Goal: Subscribe to service/newsletter

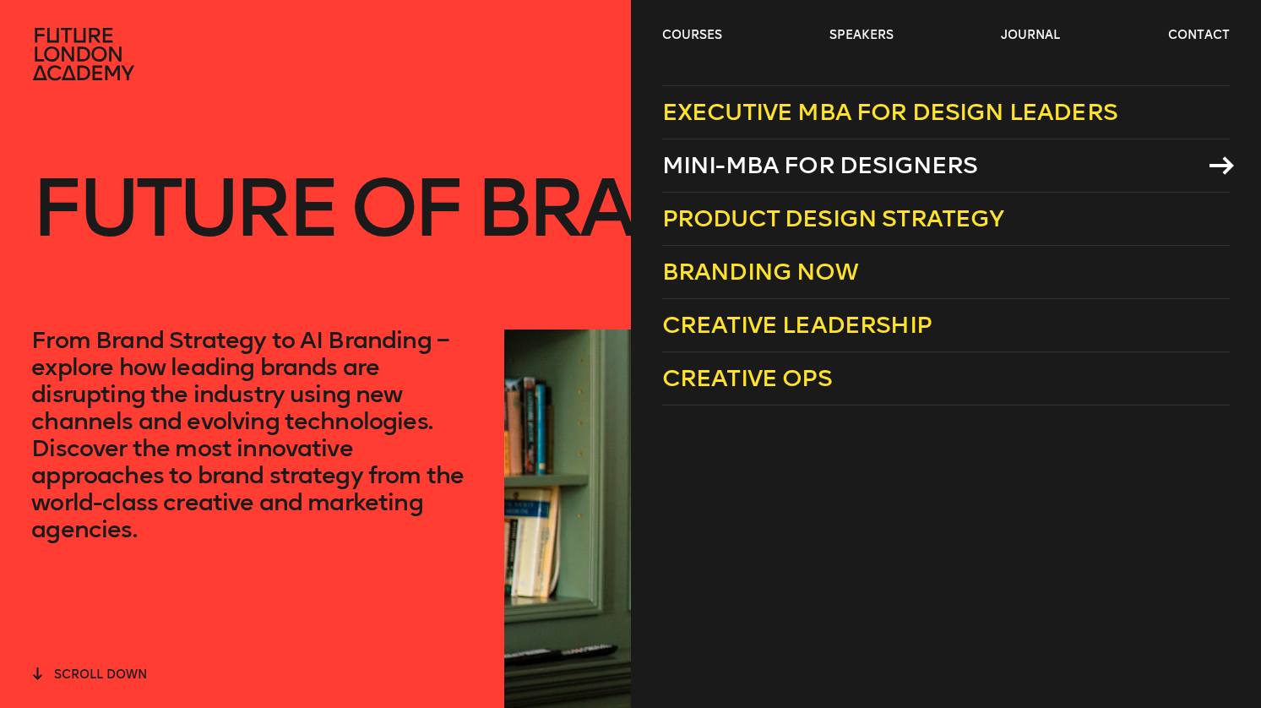
click at [688, 187] on link "Mini-MBA for Designers" at bounding box center [946, 165] width 568 height 53
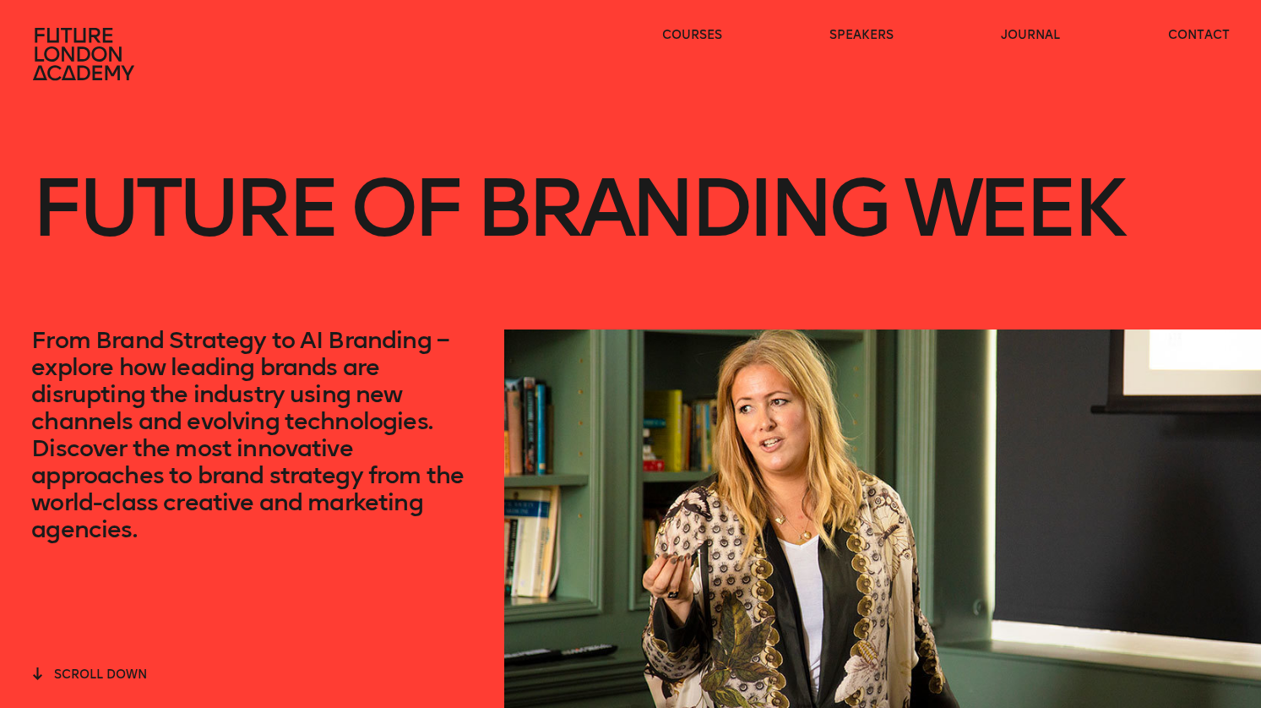
click at [90, 45] on icon at bounding box center [85, 54] width 108 height 54
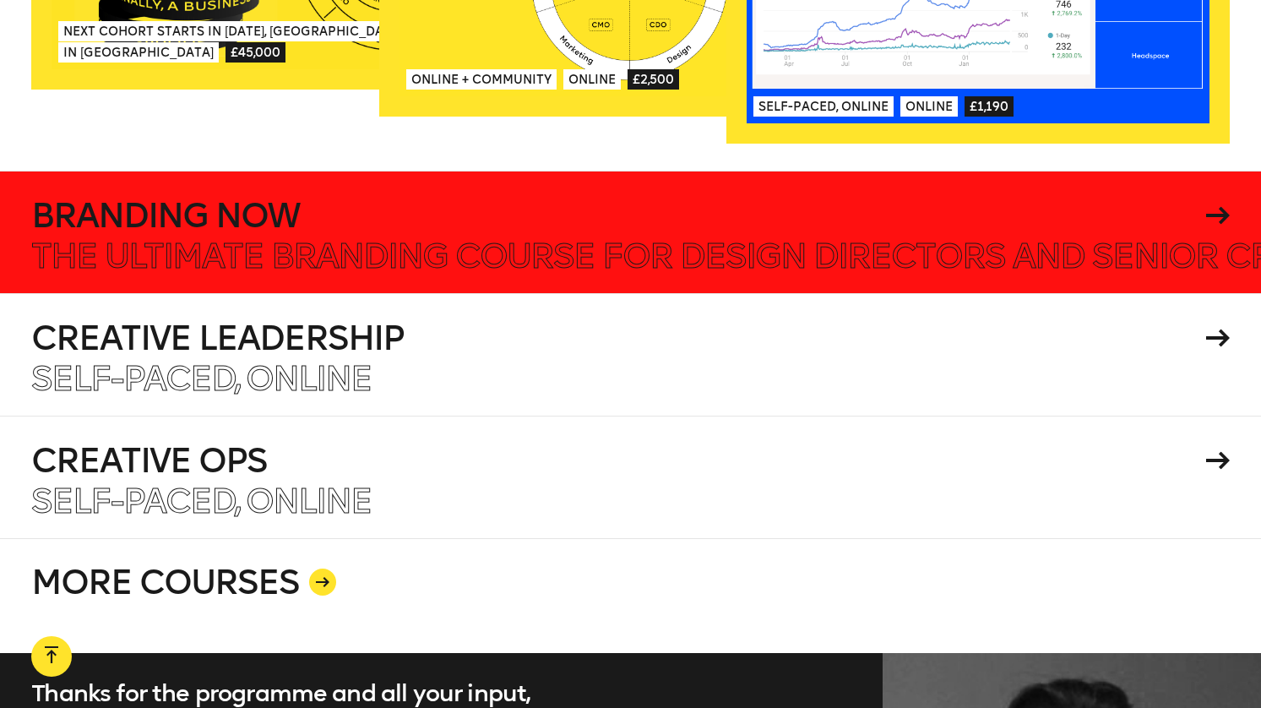
scroll to position [2961, 0]
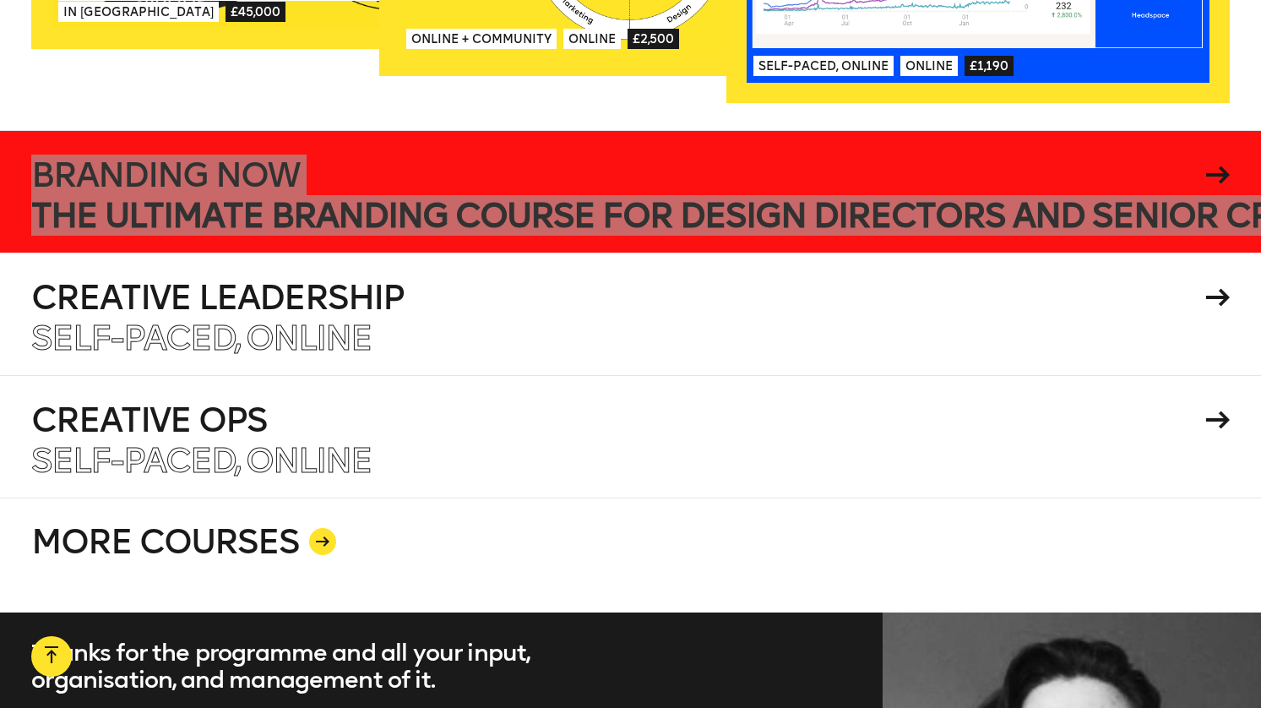
click at [0, 0] on div "Explore our upcoming courses and experiences Executive MBA for Design Leaders F…" at bounding box center [630, 22] width 1261 height 1180
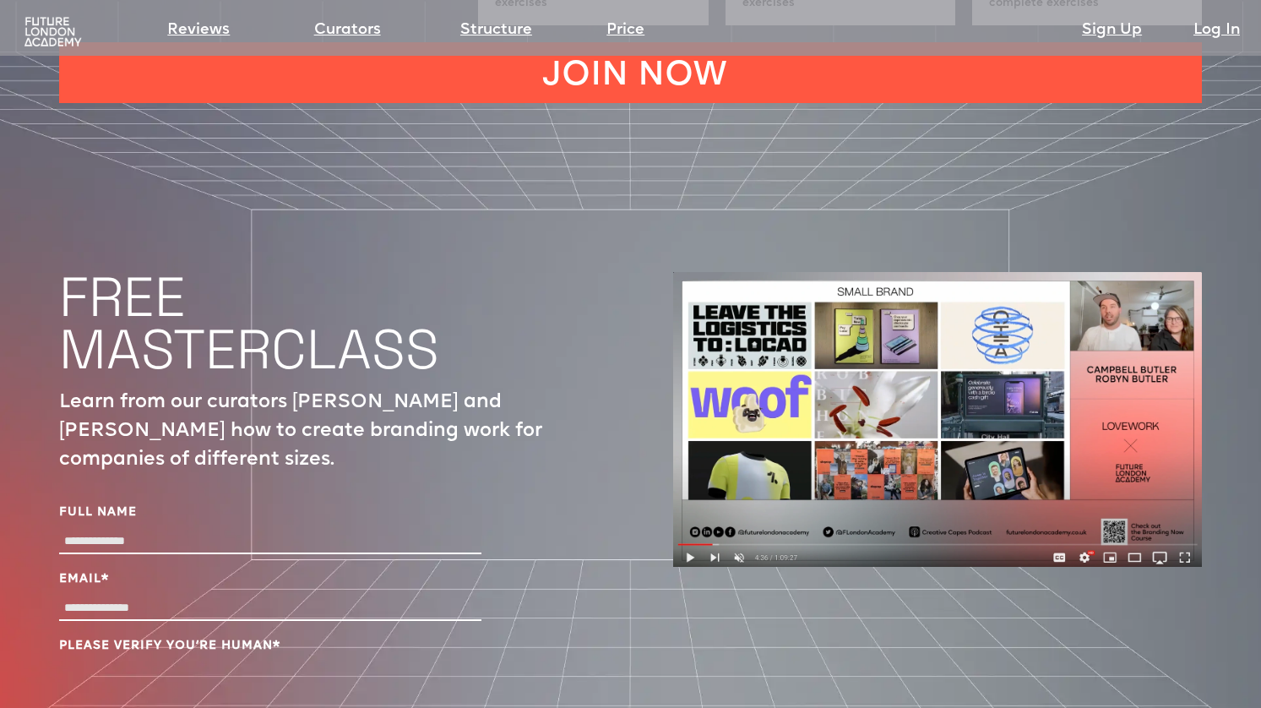
scroll to position [5523, 0]
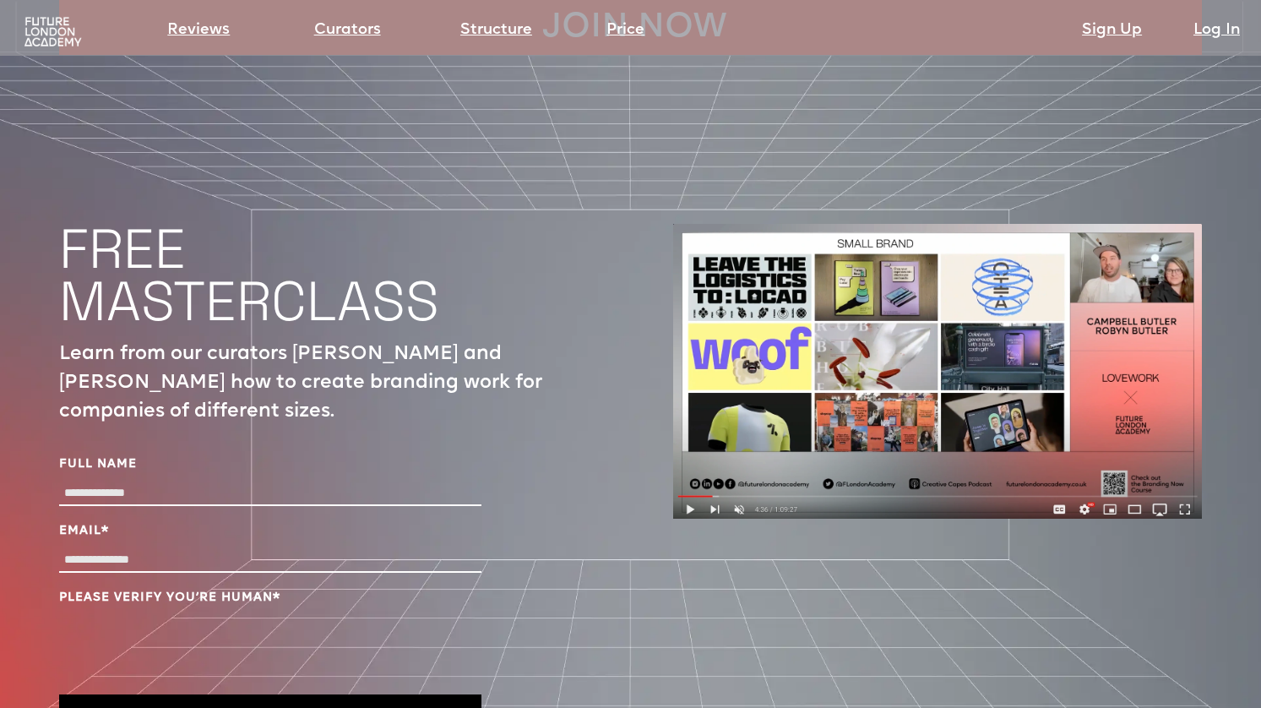
click at [125, 481] on input "Full Name" at bounding box center [270, 493] width 422 height 24
type input "**********"
click at [118, 694] on button "Send me the masterclass" at bounding box center [270, 719] width 422 height 51
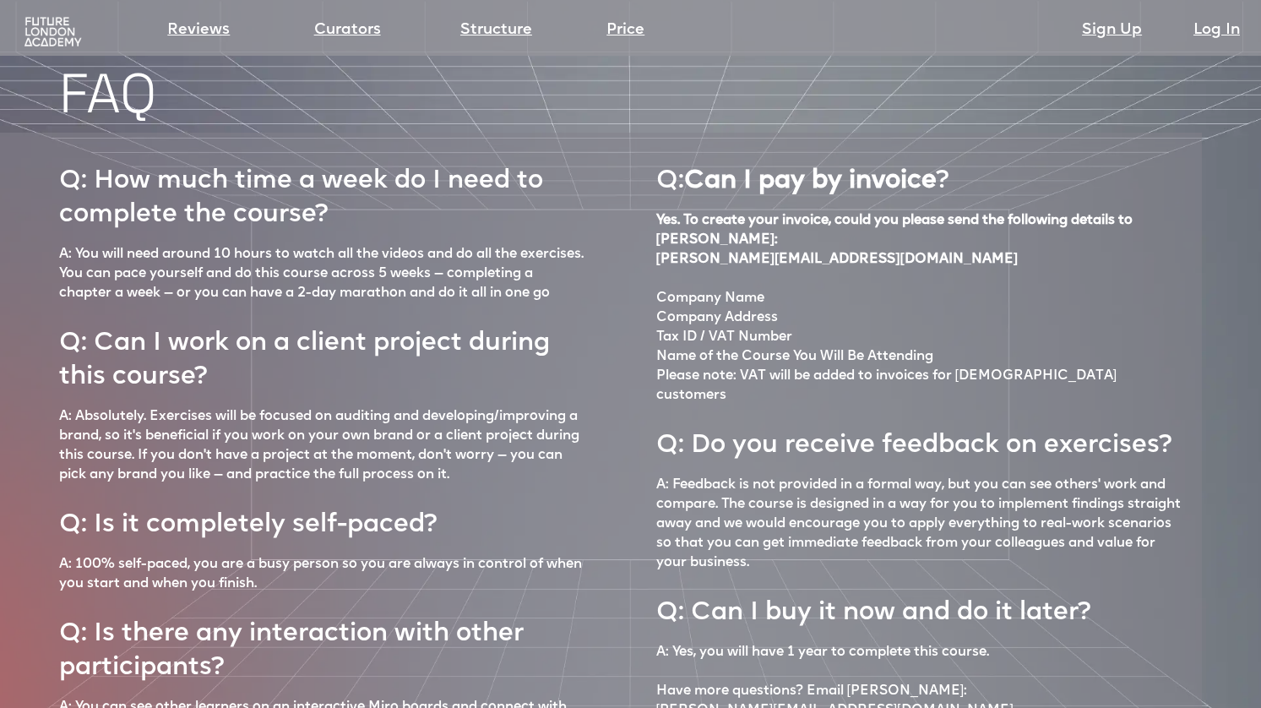
scroll to position [6774, 0]
